Goal: Task Accomplishment & Management: Manage account settings

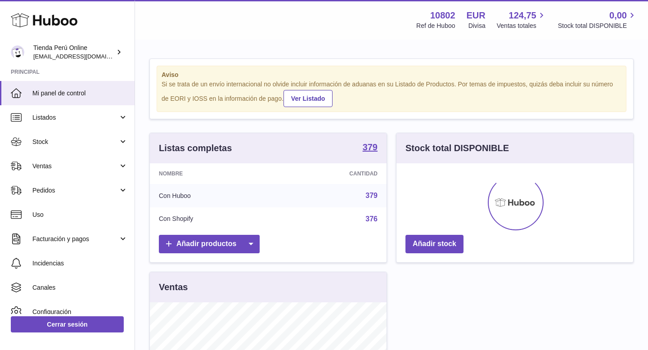
scroll to position [140, 237]
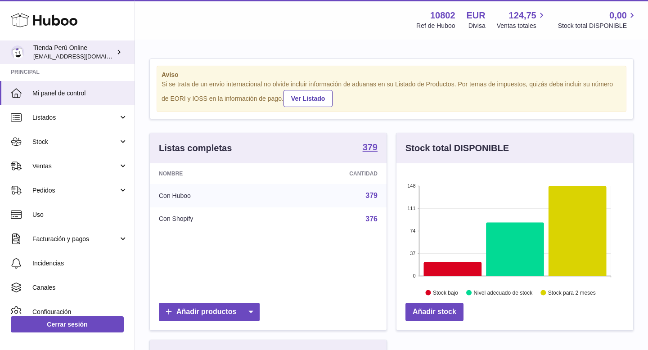
click at [71, 52] on div "Tienda Perú Online [EMAIL_ADDRESS][DOMAIN_NAME]" at bounding box center [73, 52] width 81 height 17
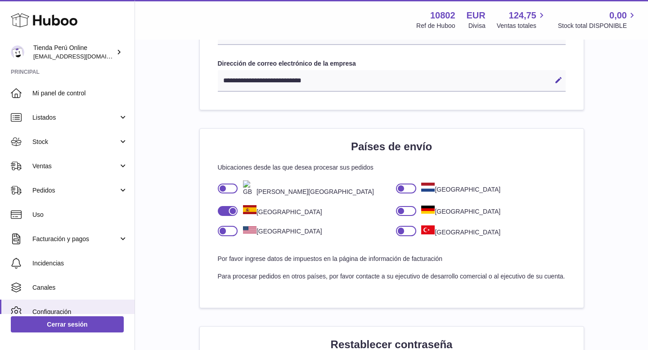
scroll to position [518, 0]
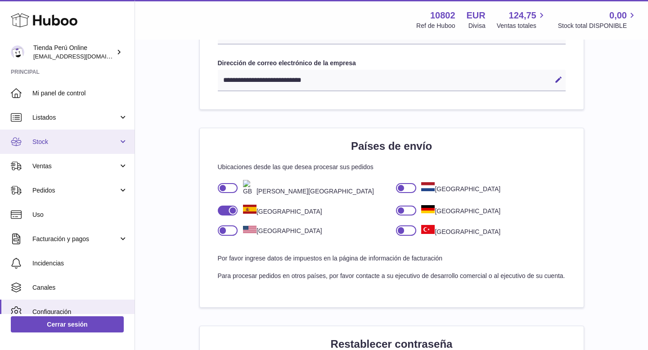
click at [73, 143] on span "Stock" at bounding box center [75, 142] width 86 height 9
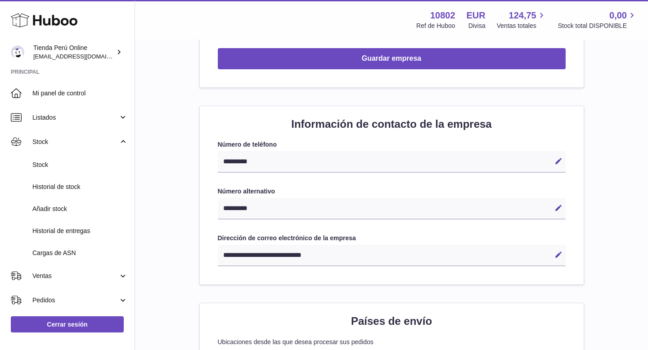
scroll to position [131, 0]
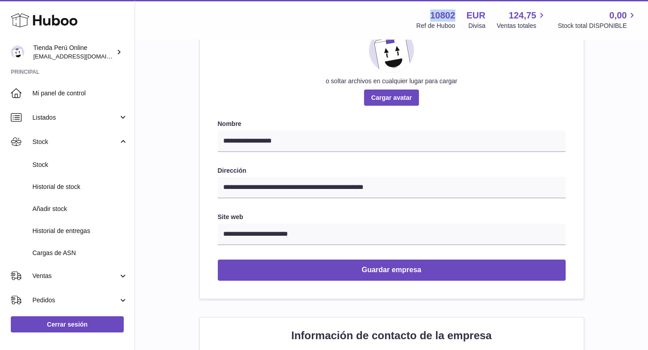
drag, startPoint x: 433, startPoint y: 13, endPoint x: 459, endPoint y: 17, distance: 26.4
click at [460, 17] on div "10802 Ref de Huboo EUR Divisa 124,75 Ventas totales 0,00 Stock total DISPONIBLE" at bounding box center [521, 19] width 232 height 21
click at [459, 27] on div "10802 Ref de Huboo EUR Divisa 124,75 Ventas totales 0,00 Stock total DISPONIBLE" at bounding box center [521, 19] width 232 height 21
drag, startPoint x: 457, startPoint y: 27, endPoint x: 415, endPoint y: 27, distance: 41.9
click at [415, 27] on div "10802 Ref de Huboo EUR Divisa 124,75 Ventas totales 0,00 Stock total DISPONIBLE" at bounding box center [521, 19] width 232 height 21
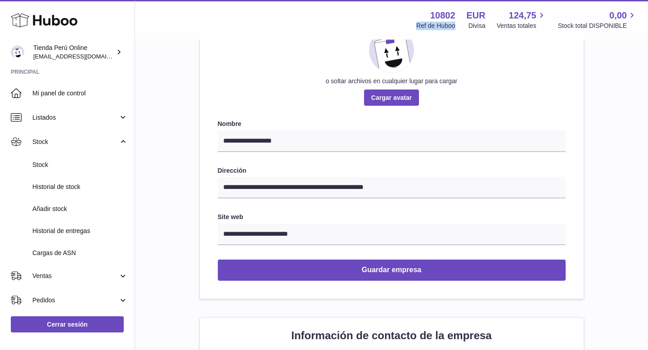
copy div "Ref de Huboo"
click at [439, 56] on div "o soltar archivos en cualquier lugar para cargar" at bounding box center [392, 57] width 348 height 58
drag, startPoint x: 432, startPoint y: 14, endPoint x: 456, endPoint y: 15, distance: 23.9
click at [456, 15] on strong "10802" at bounding box center [442, 15] width 25 height 12
copy strong "10802"
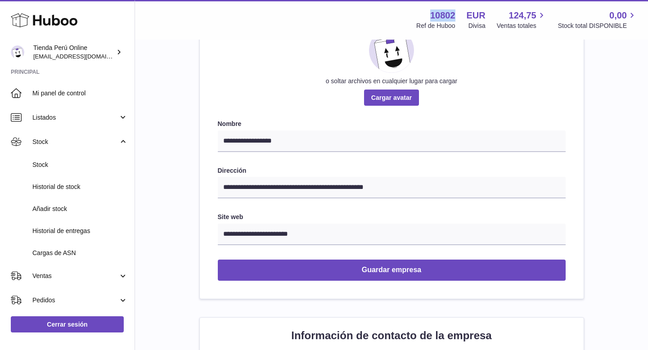
scroll to position [129, 0]
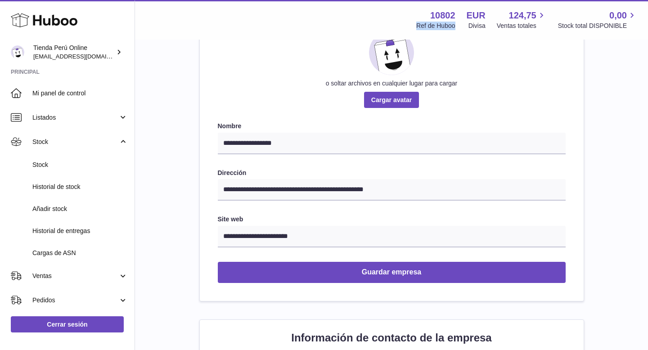
drag, startPoint x: 418, startPoint y: 25, endPoint x: 456, endPoint y: 25, distance: 38.7
click at [458, 25] on div "10802 Ref de Huboo EUR Divisa 124,75 Ventas totales 0,00 Stock total DISPONIBLE" at bounding box center [521, 19] width 232 height 21
copy div "Ref de Huboo"
drag, startPoint x: 433, startPoint y: 14, endPoint x: 465, endPoint y: 14, distance: 32.4
click at [465, 14] on div "10802 Ref de Huboo EUR Divisa 124,75 Ventas totales 0,00 Stock total DISPONIBLE" at bounding box center [521, 19] width 232 height 21
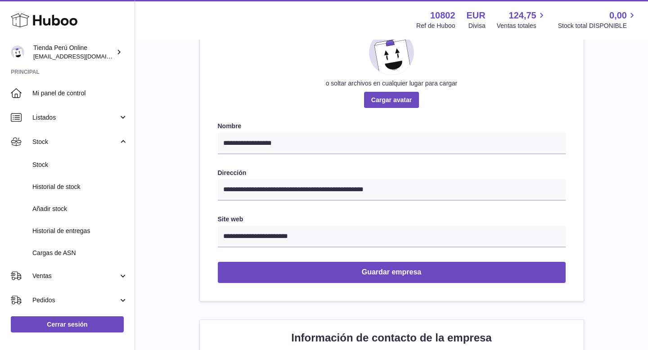
click at [473, 46] on div "o soltar archivos en cualquier lugar para cargar" at bounding box center [392, 59] width 348 height 58
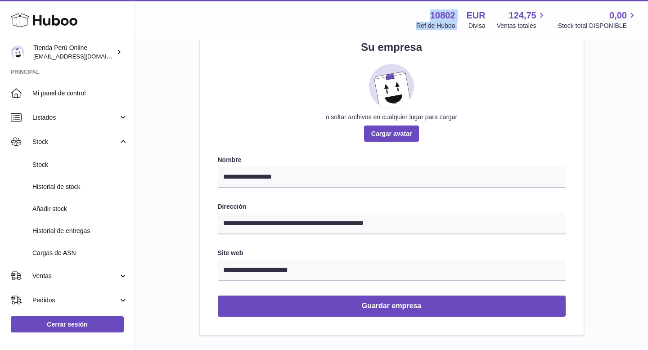
drag, startPoint x: 432, startPoint y: 13, endPoint x: 460, endPoint y: 13, distance: 28.4
click at [462, 13] on div "10802 Ref de Huboo EUR Divisa 124,75 Ventas totales 0,00 Stock total DISPONIBLE" at bounding box center [521, 19] width 232 height 21
copy strong "10802"
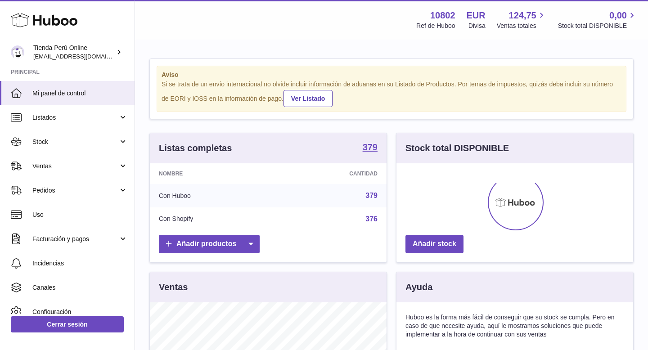
scroll to position [140, 237]
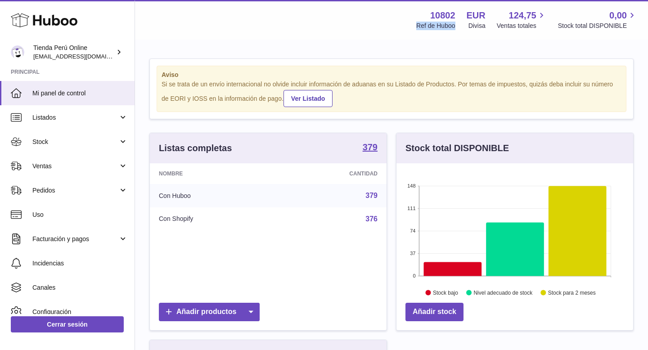
drag, startPoint x: 417, startPoint y: 25, endPoint x: 457, endPoint y: 28, distance: 40.2
click at [457, 28] on div "10802 Ref de Huboo EUR Divisa 124,75 Ventas totales 0,00 Stock total DISPONIBLE" at bounding box center [521, 19] width 232 height 21
copy div "Ref de Huboo"
drag, startPoint x: 432, startPoint y: 14, endPoint x: 458, endPoint y: 15, distance: 26.1
click at [458, 15] on div "10802 Ref de Huboo EUR Divisa 124,75 Ventas totales 0,00 Stock total DISPONIBLE" at bounding box center [521, 19] width 232 height 21
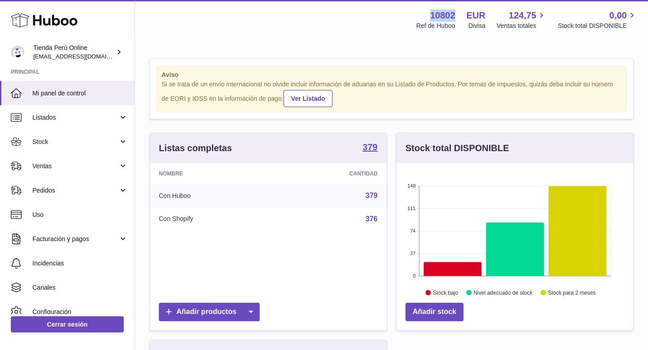
copy strong "10802"
